Goal: Find specific page/section: Find specific page/section

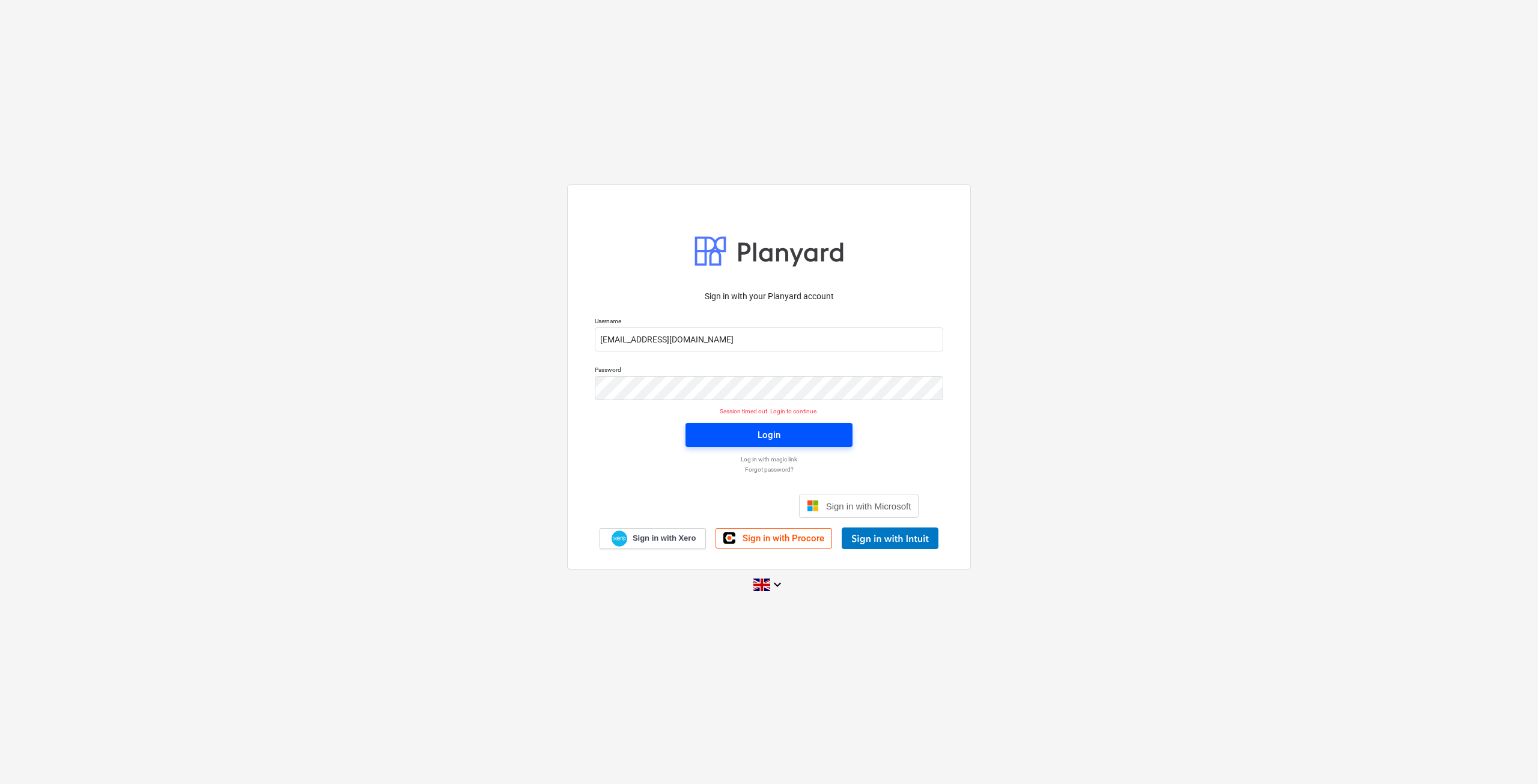
click at [754, 442] on button "Login" at bounding box center [769, 434] width 167 height 24
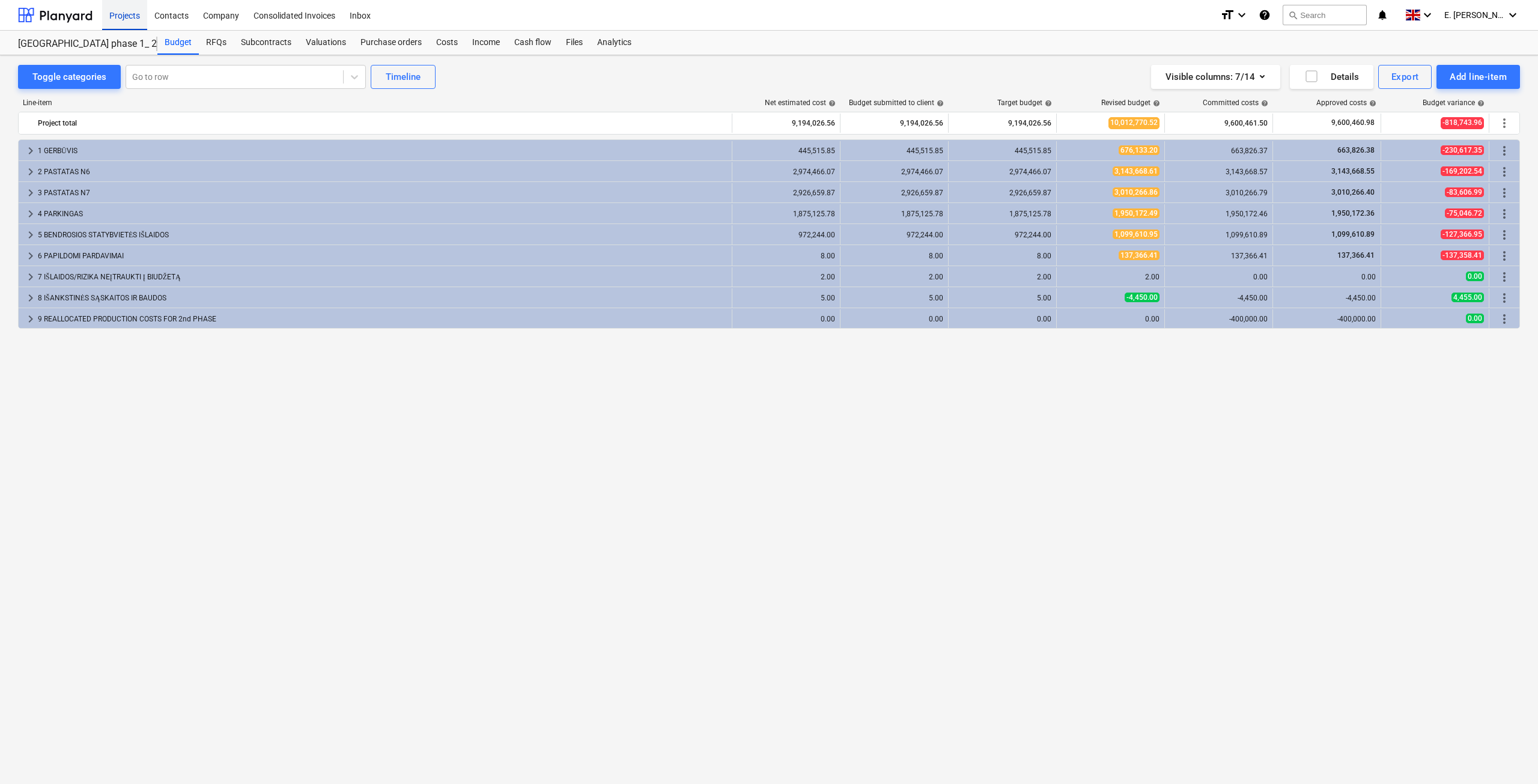
click at [126, 14] on div "Projects" at bounding box center [125, 15] width 45 height 31
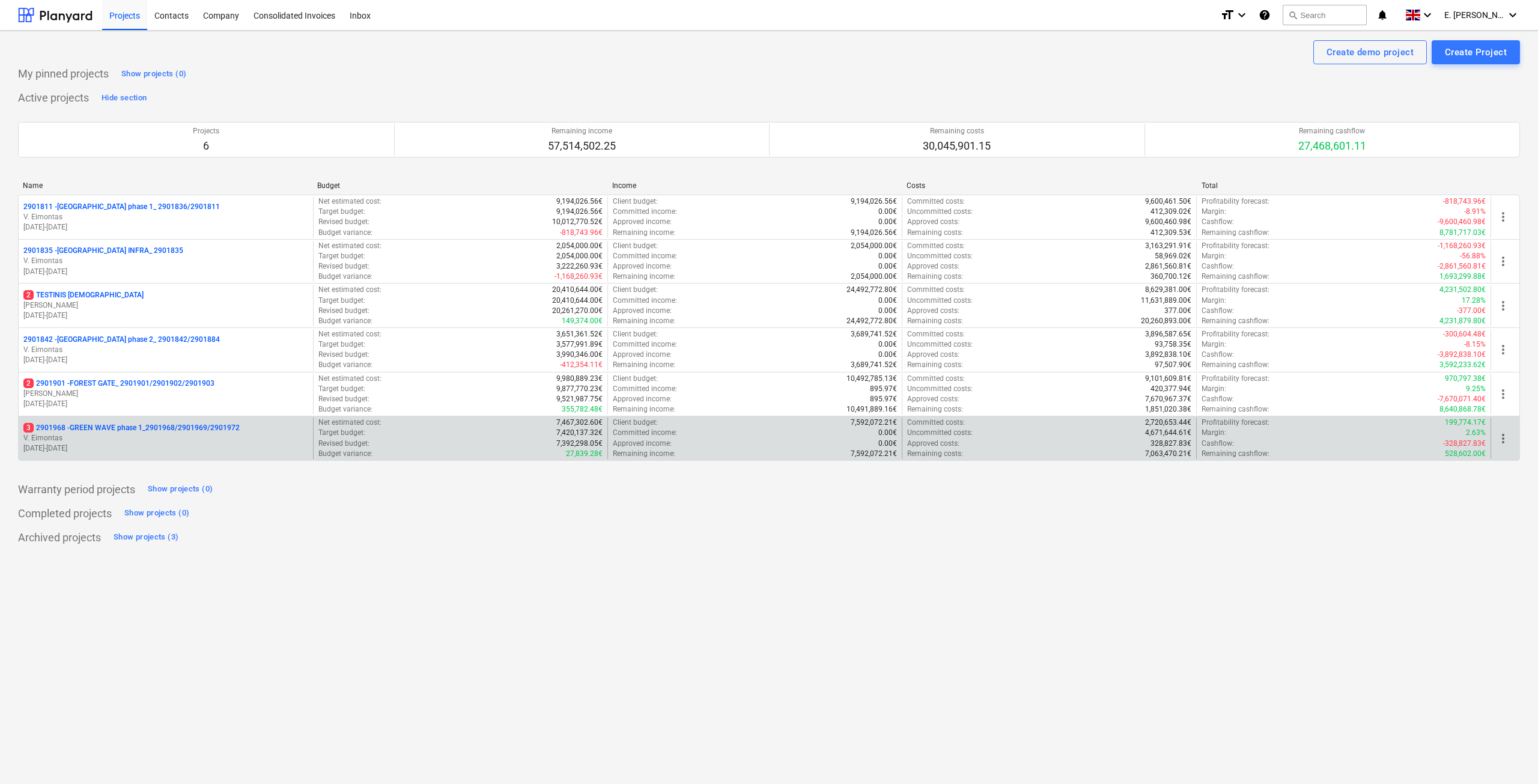
click at [174, 424] on p "3 2901968 - GREEN WAVE phase 1_2901968/2901969/2901972" at bounding box center [131, 427] width 217 height 10
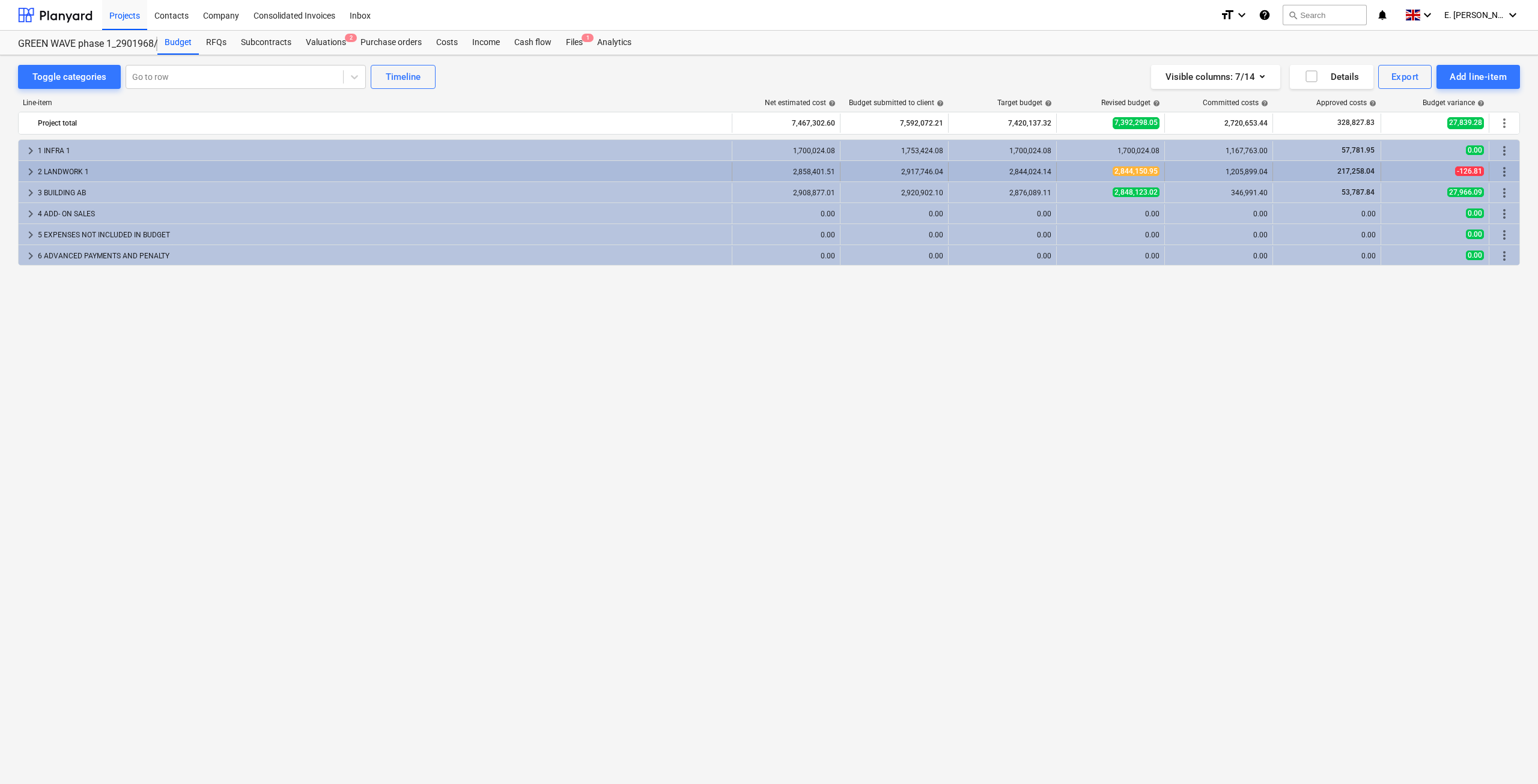
click at [151, 170] on div "2 LANDWORK 1" at bounding box center [383, 171] width 689 height 19
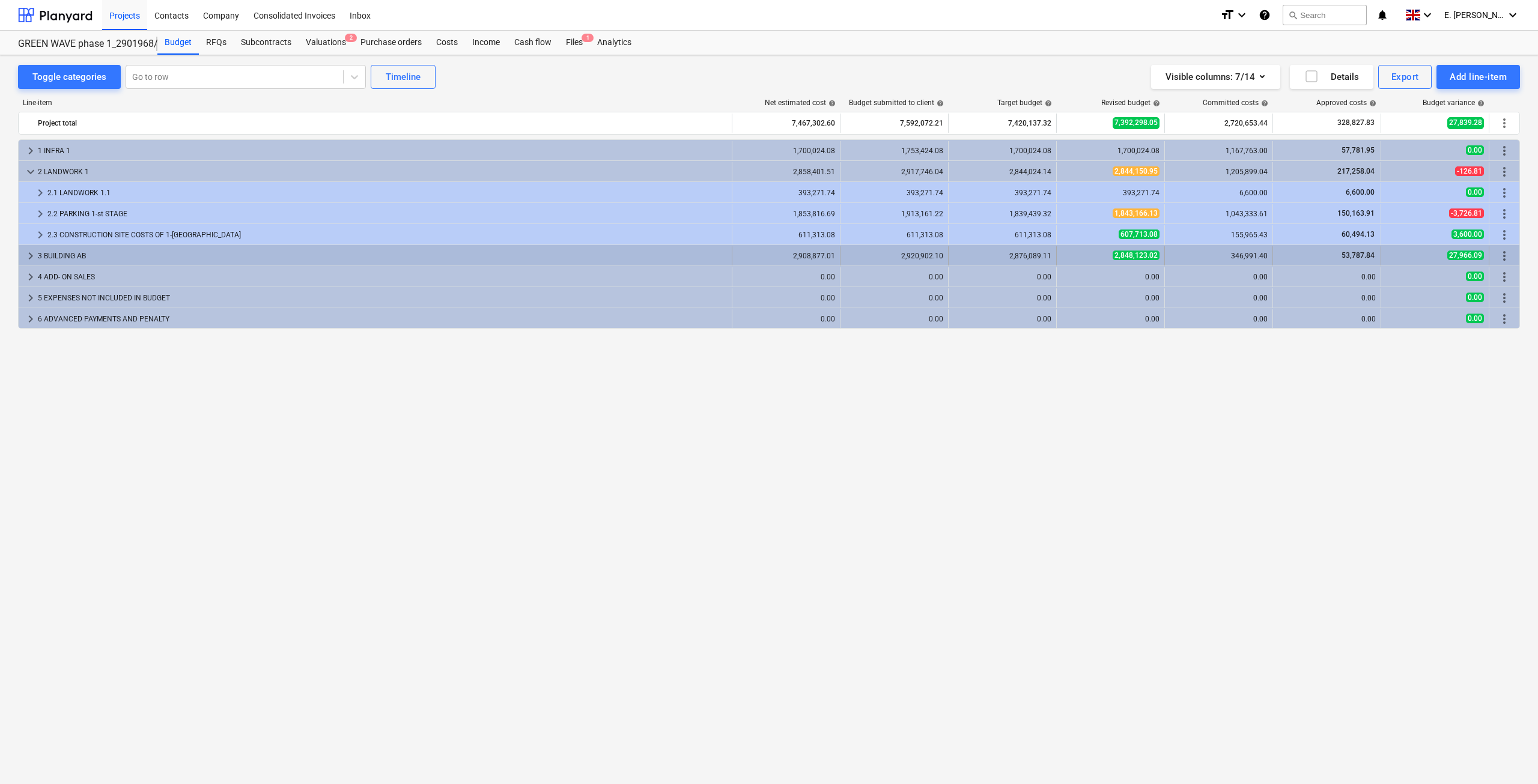
click at [191, 254] on div "3 BUILDING AB" at bounding box center [383, 256] width 689 height 19
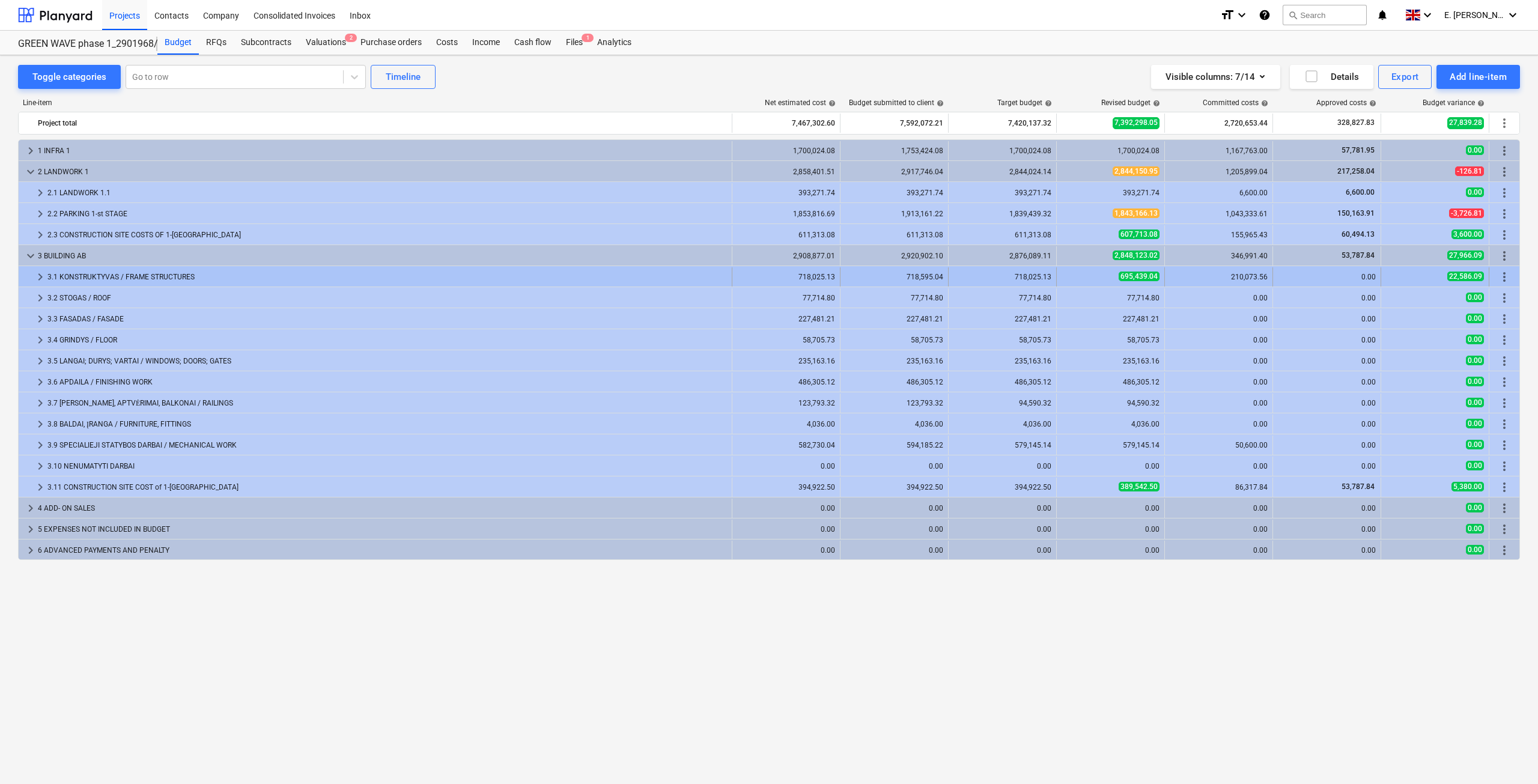
click at [190, 269] on div "3.1 KONSTRUKTYVAS / FRAME STRUCTURES" at bounding box center [386, 276] width 679 height 19
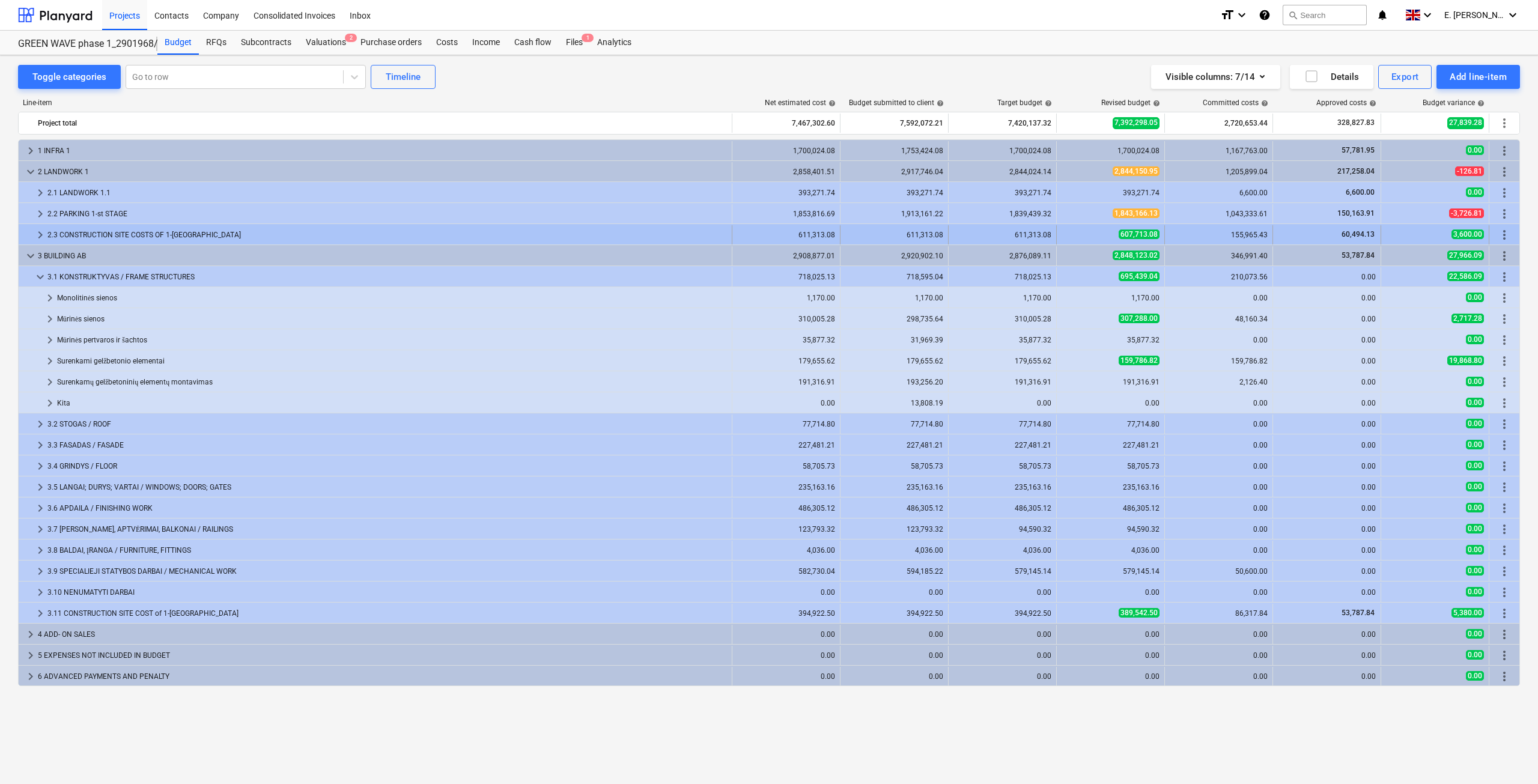
click at [396, 233] on div "2.3 CONSTRUCTION SITE COSTS OF 1-[GEOGRAPHIC_DATA]" at bounding box center [386, 234] width 679 height 19
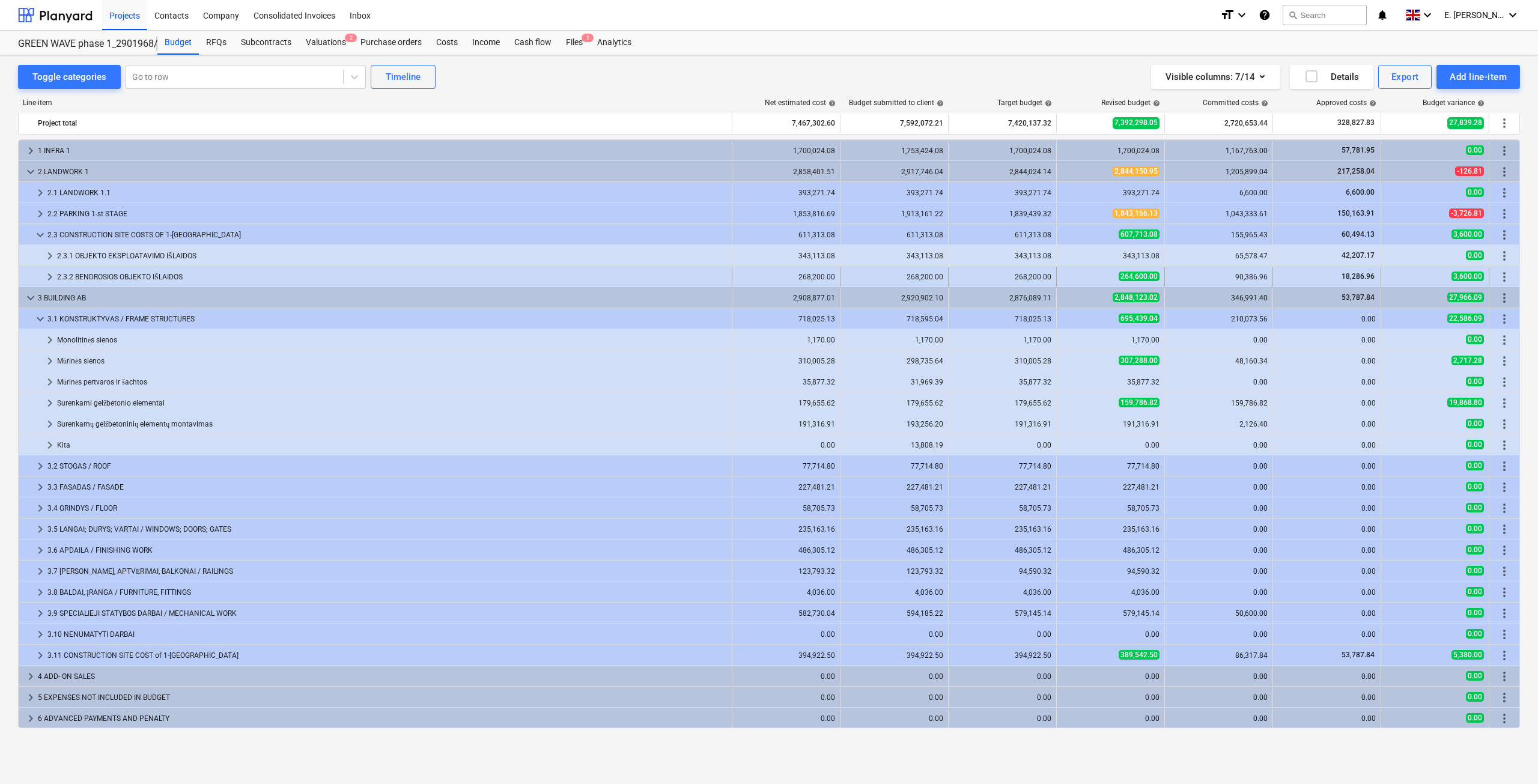
click at [400, 277] on div "2.3.2 BENDROSIOS OBJEKTO IŠLAIDOS" at bounding box center [392, 276] width 670 height 19
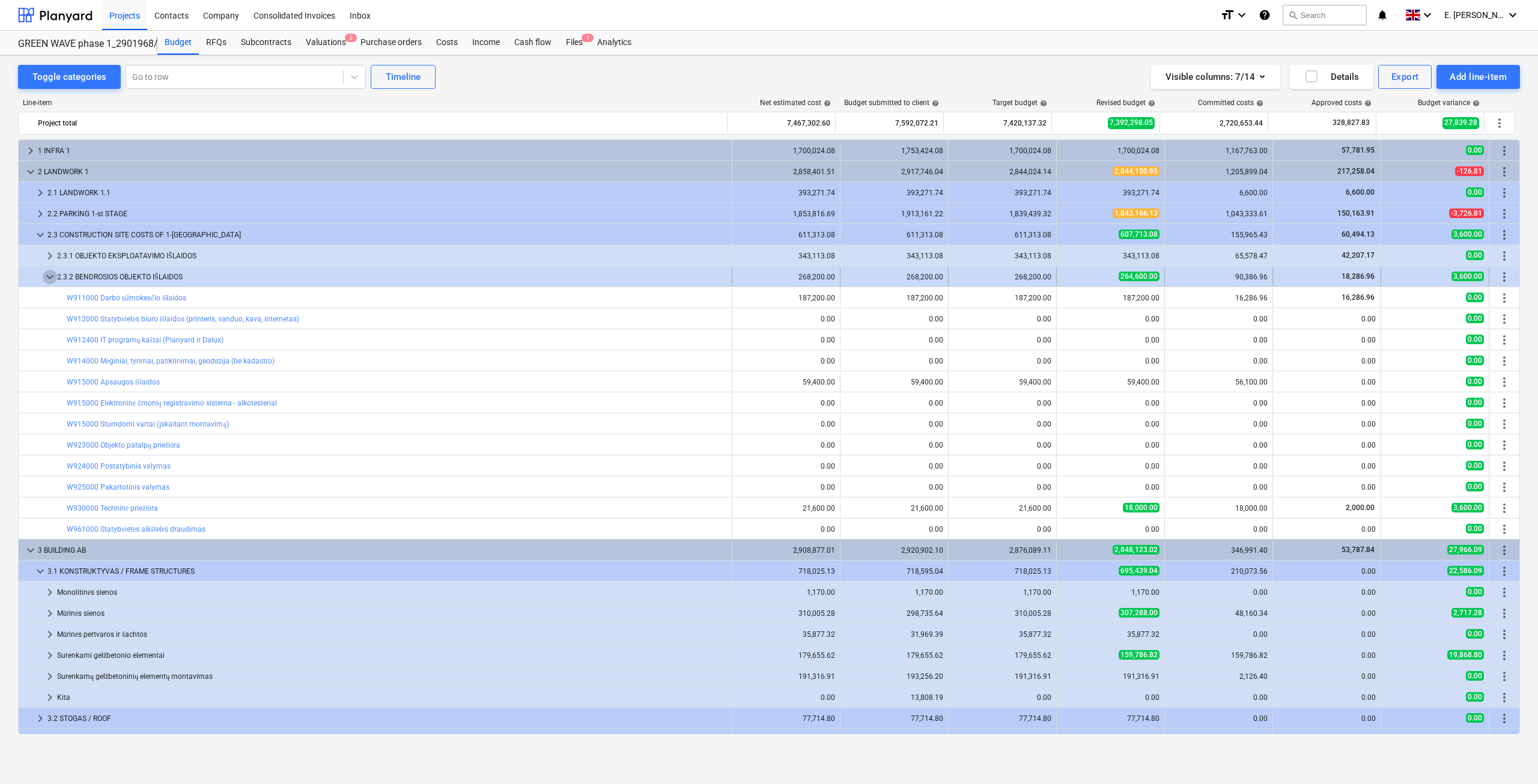
click at [47, 275] on span "keyboard_arrow_down" at bounding box center [50, 276] width 15 height 15
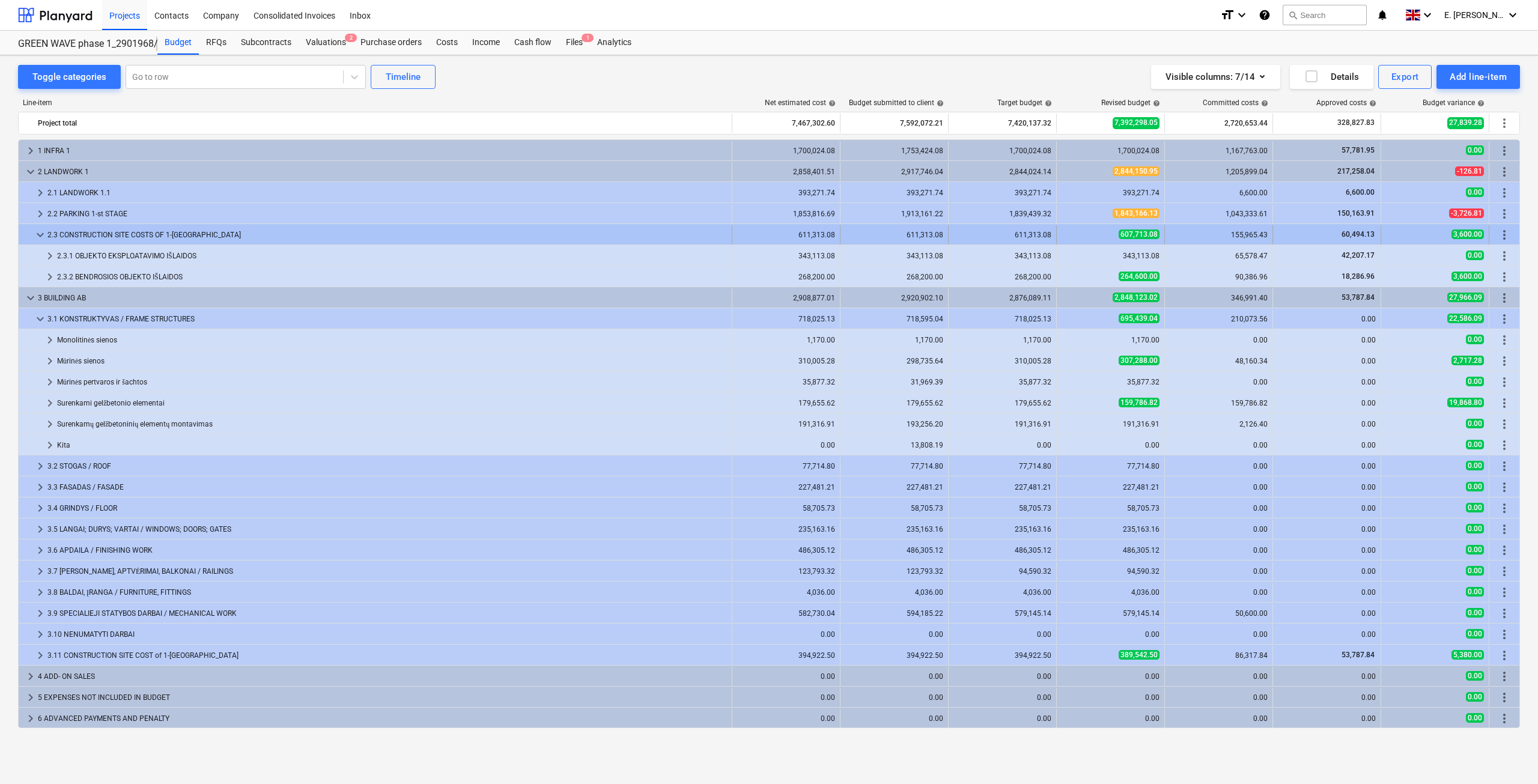
click at [48, 235] on div "2.3 CONSTRUCTION SITE COSTS OF 1-[GEOGRAPHIC_DATA]" at bounding box center [386, 234] width 679 height 19
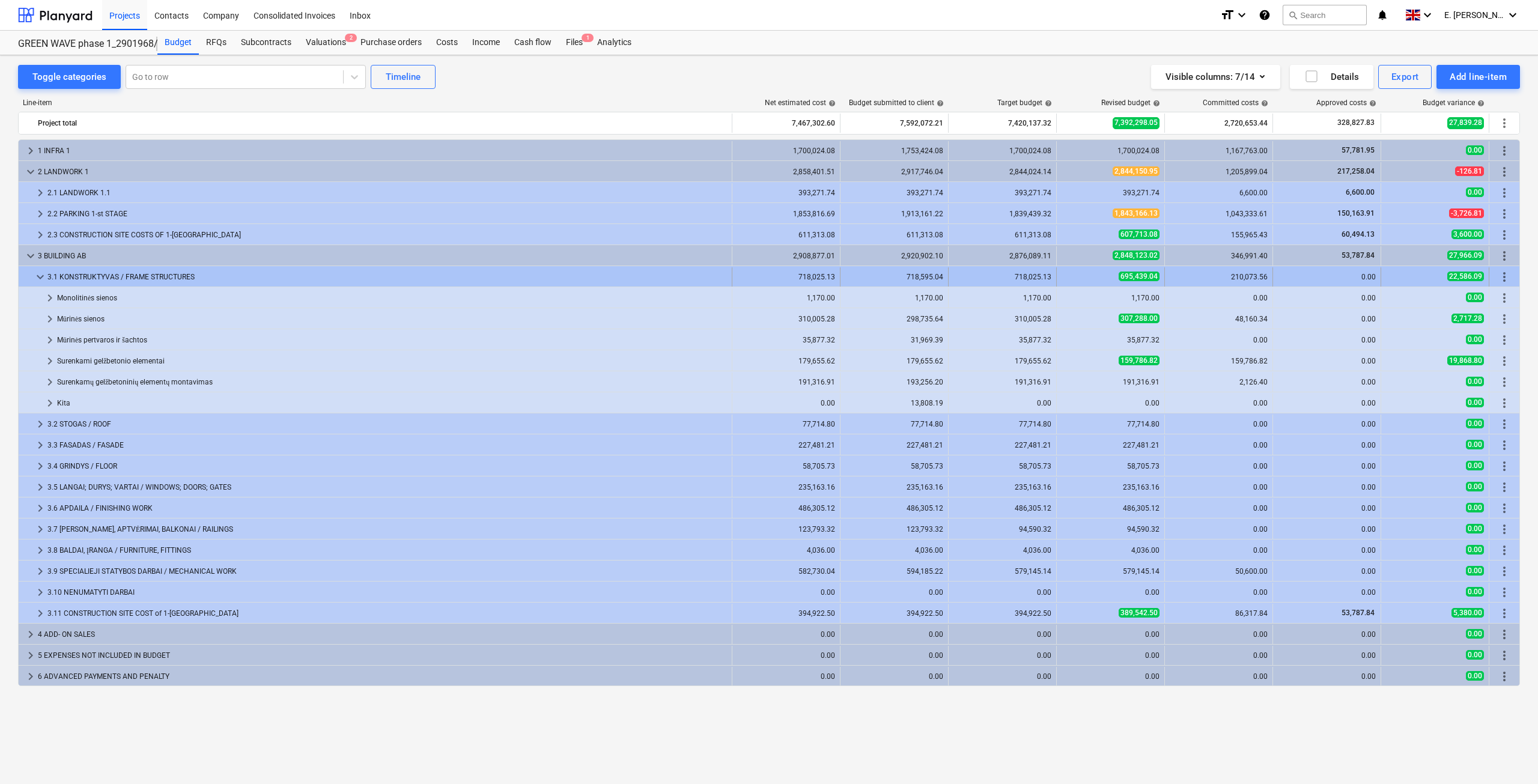
click at [45, 273] on span "keyboard_arrow_down" at bounding box center [40, 276] width 15 height 15
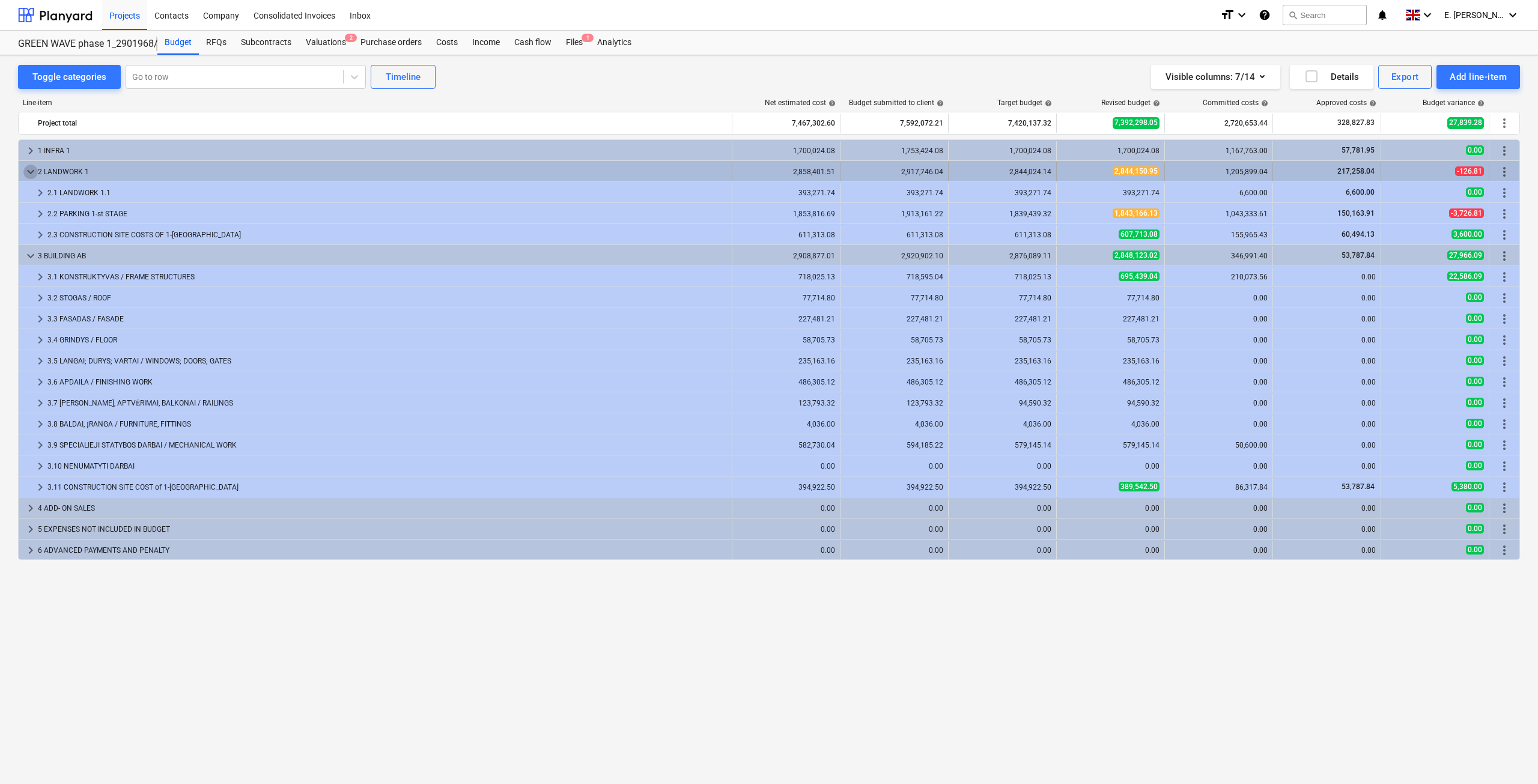
click at [26, 175] on span "keyboard_arrow_down" at bounding box center [31, 172] width 15 height 15
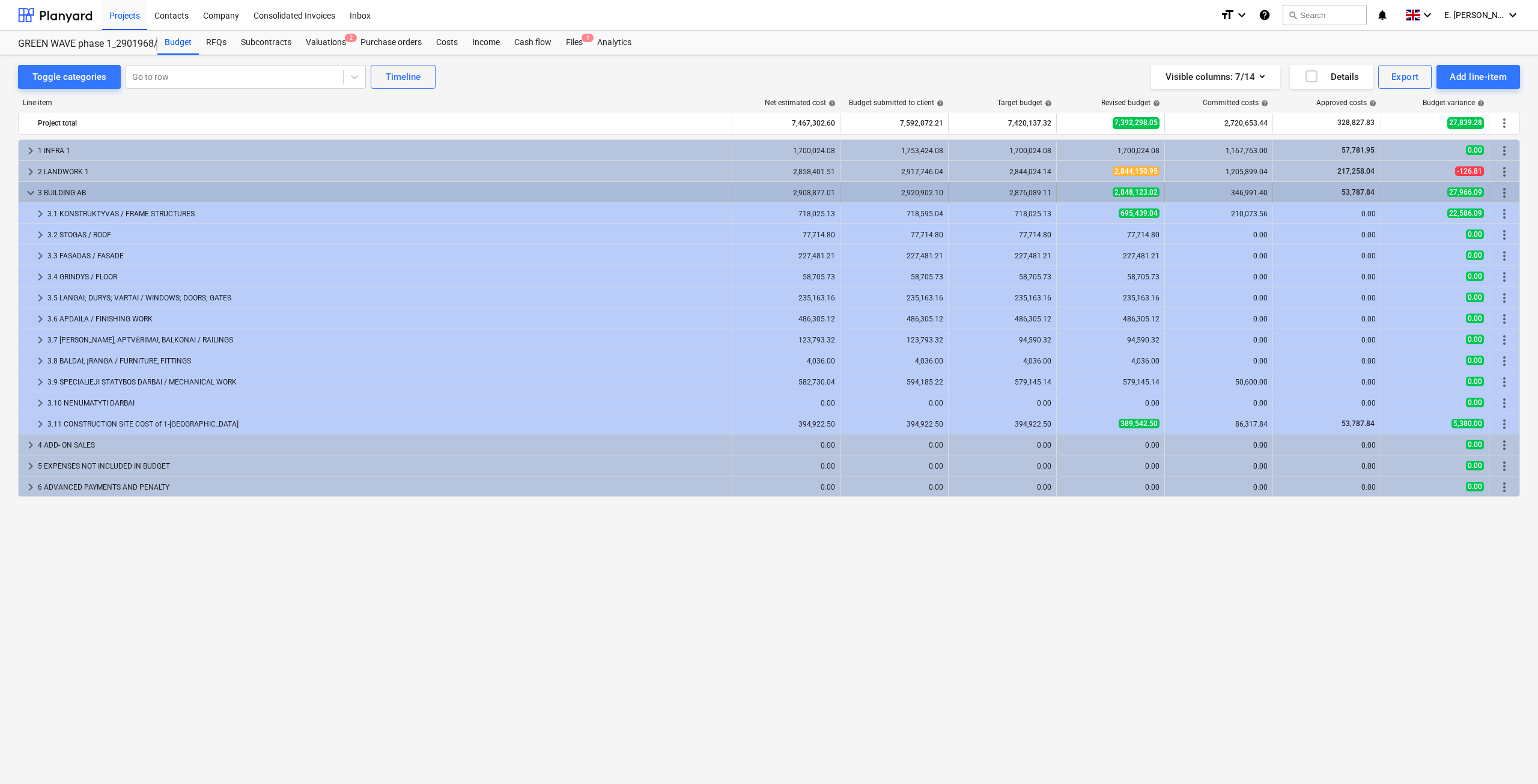
click at [27, 197] on span "keyboard_arrow_down" at bounding box center [31, 193] width 15 height 15
